Goal: Navigation & Orientation: Find specific page/section

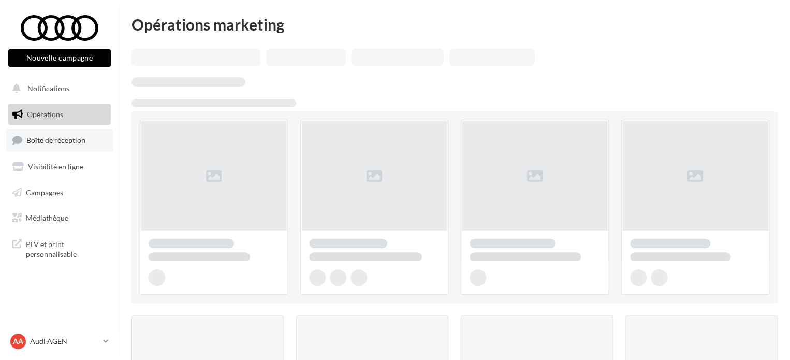
click at [70, 141] on span "Boîte de réception" at bounding box center [55, 140] width 59 height 9
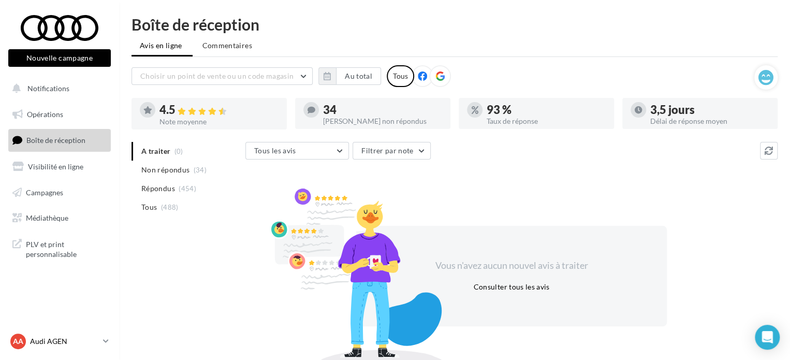
click at [85, 350] on link "AA Audi AGEN audi-agen-lab" at bounding box center [59, 341] width 103 height 20
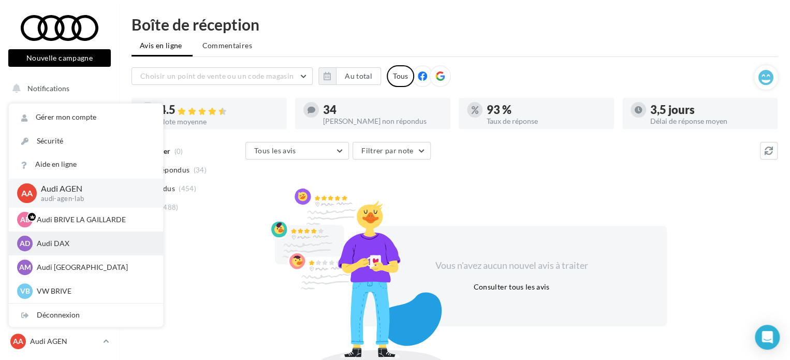
click at [69, 238] on div "AD Audi DAX audi-dax-lab" at bounding box center [86, 244] width 138 height 16
